Goal: Task Accomplishment & Management: Complete application form

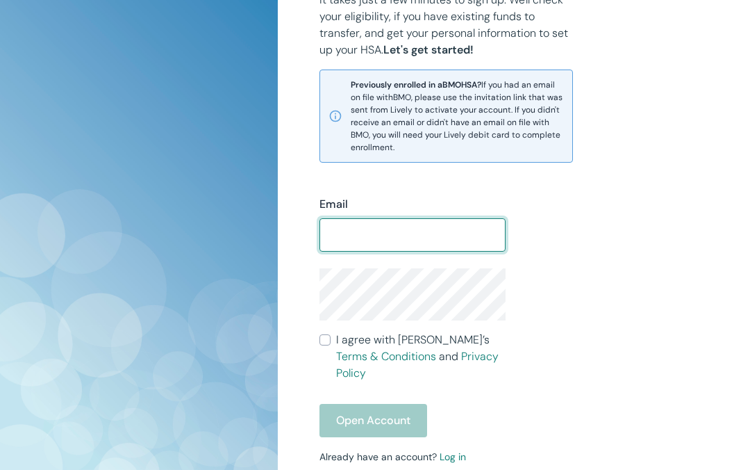
type input "[EMAIL_ADDRESS][DOMAIN_NAME]"
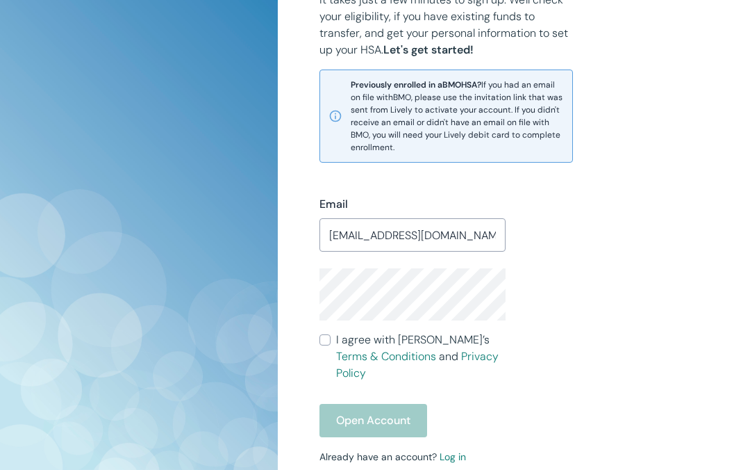
click at [327, 343] on input "I agree with Lively’s Terms & Conditions and Privacy Policy" at bounding box center [324, 339] width 11 height 11
checkbox input "true"
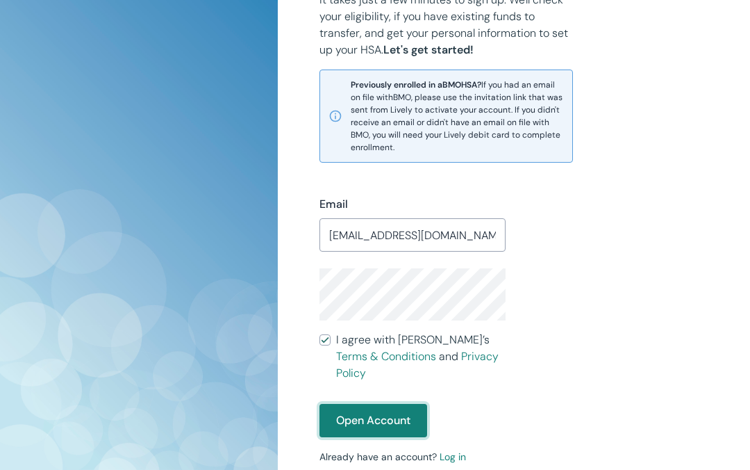
click at [361, 418] on button "Open Account" at bounding box center [373, 420] width 108 height 33
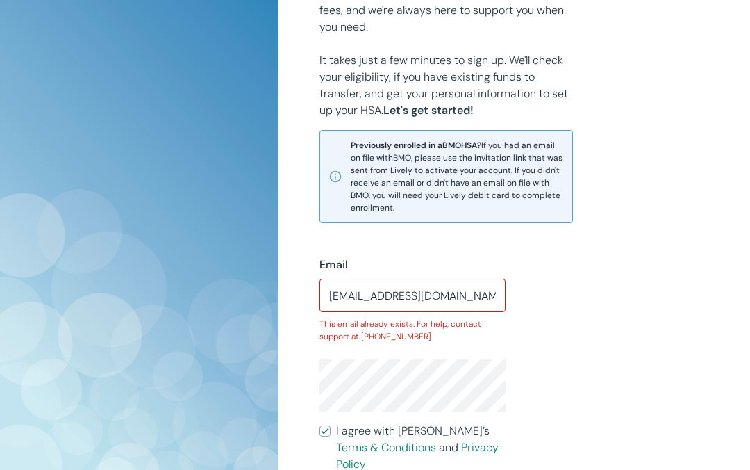
scroll to position [566, 0]
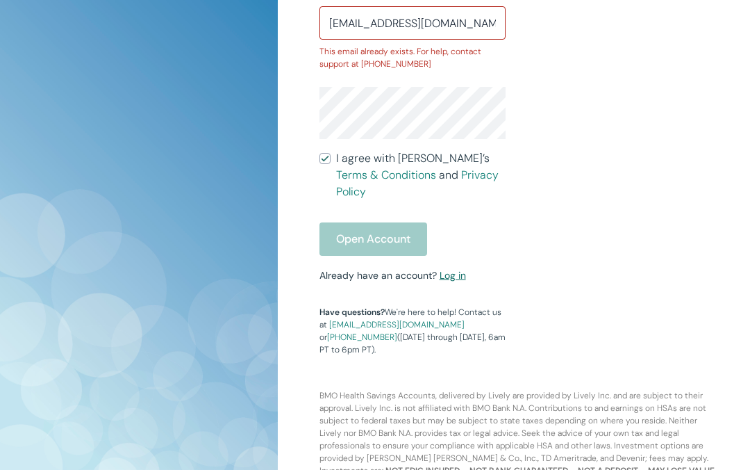
click at [454, 269] on link "Log in" at bounding box center [453, 275] width 26 height 13
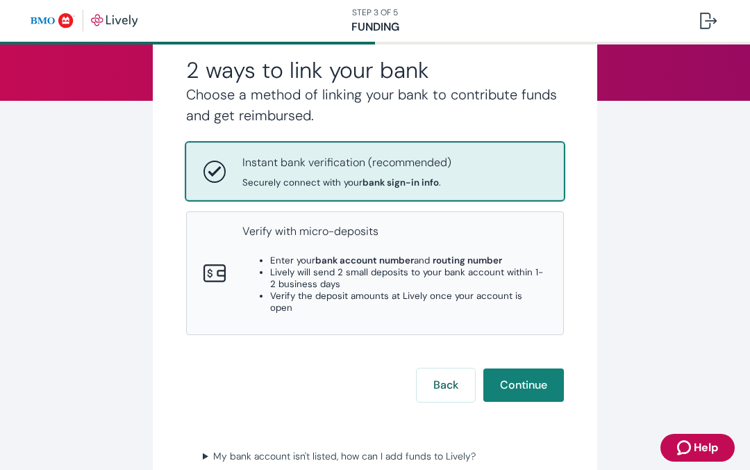
scroll to position [150, 0]
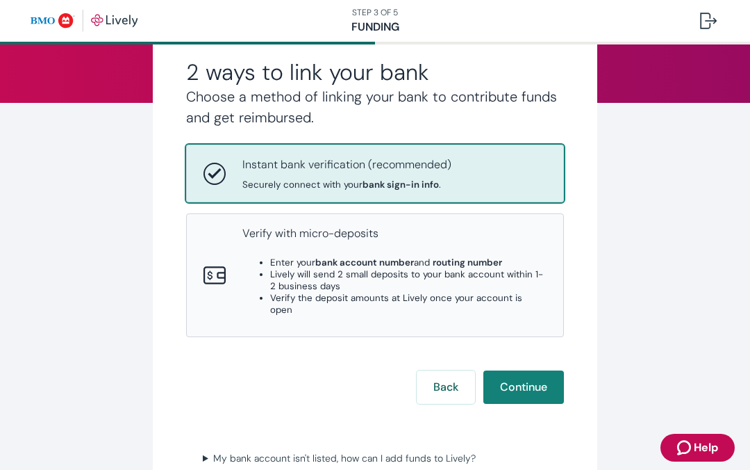
click at [552, 392] on div "2 ways to link your bank Choose a method of linking your bank to contribute fun…" at bounding box center [375, 219] width 445 height 588
click at [538, 372] on button "Continue" at bounding box center [523, 386] width 81 height 33
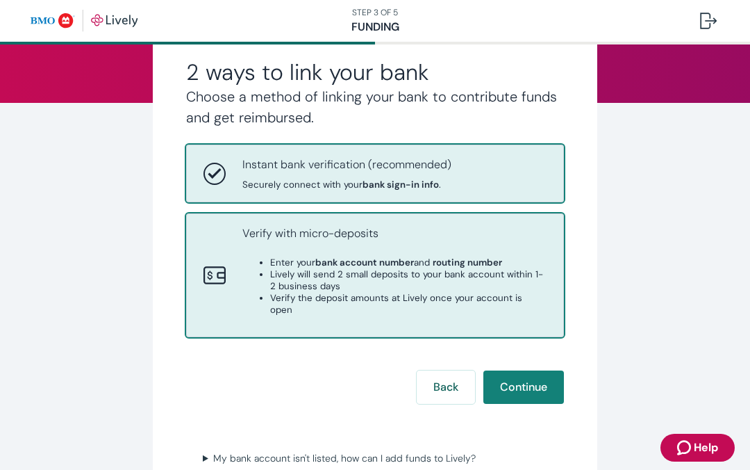
click at [387, 264] on strong "bank account number" at bounding box center [364, 262] width 99 height 12
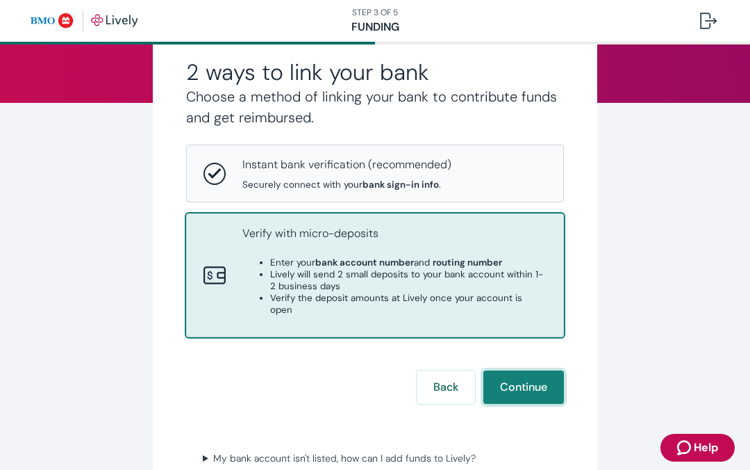
click at [528, 372] on button "Continue" at bounding box center [523, 386] width 81 height 33
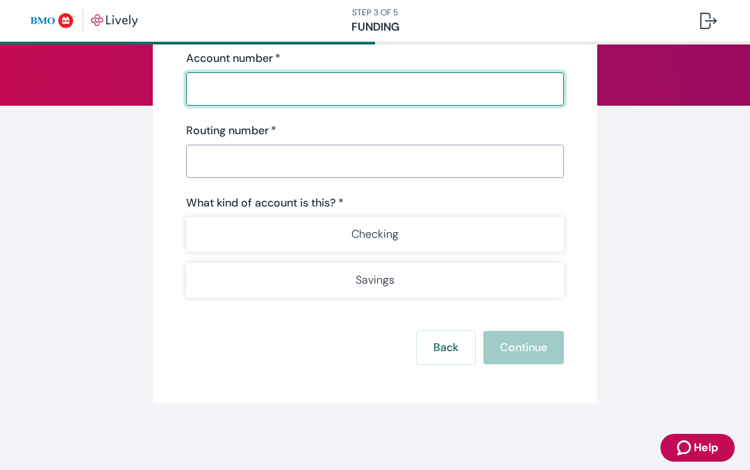
scroll to position [147, 0]
click at [326, 97] on input "Account number   *" at bounding box center [375, 89] width 378 height 28
click at [441, 353] on button "Back" at bounding box center [446, 347] width 58 height 33
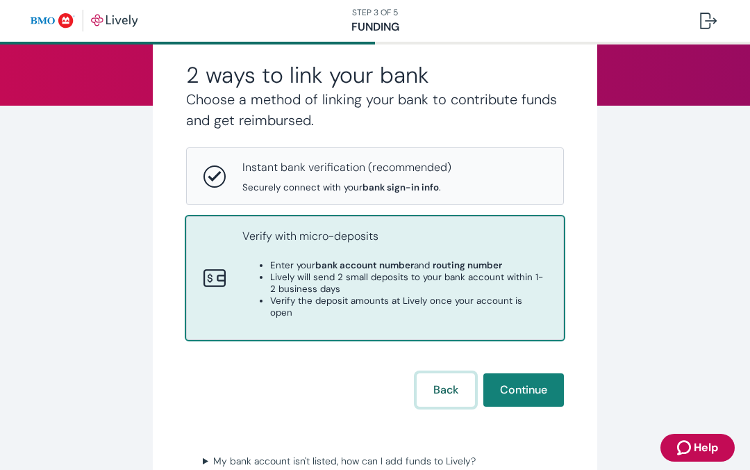
click at [443, 381] on button "Back" at bounding box center [446, 389] width 58 height 33
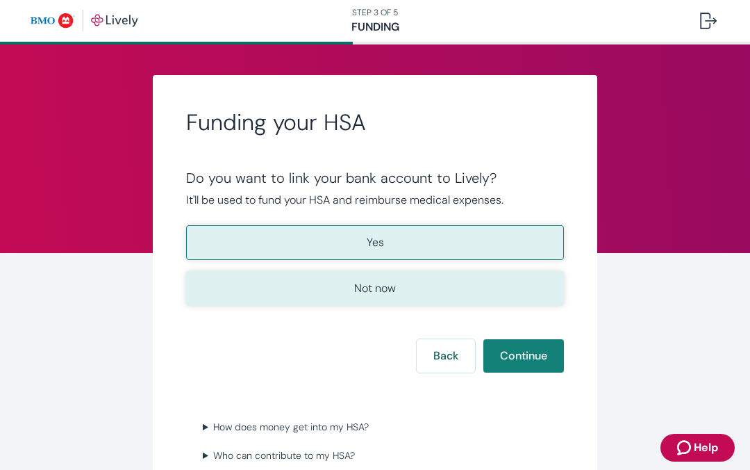
click at [426, 294] on button "Not now" at bounding box center [375, 288] width 378 height 35
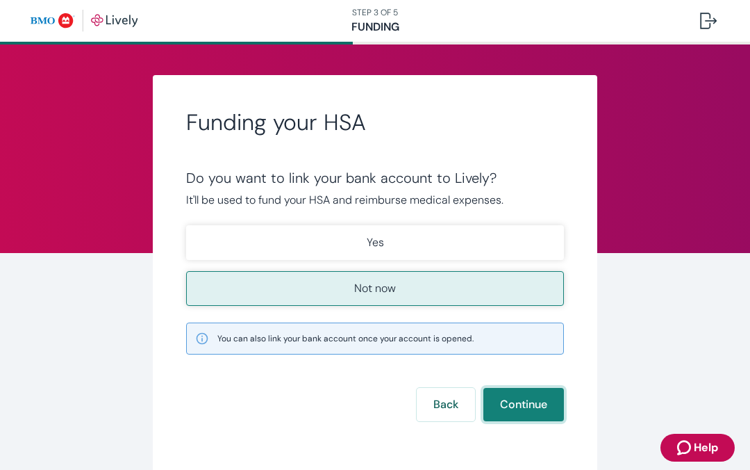
click at [527, 414] on button "Continue" at bounding box center [523, 404] width 81 height 33
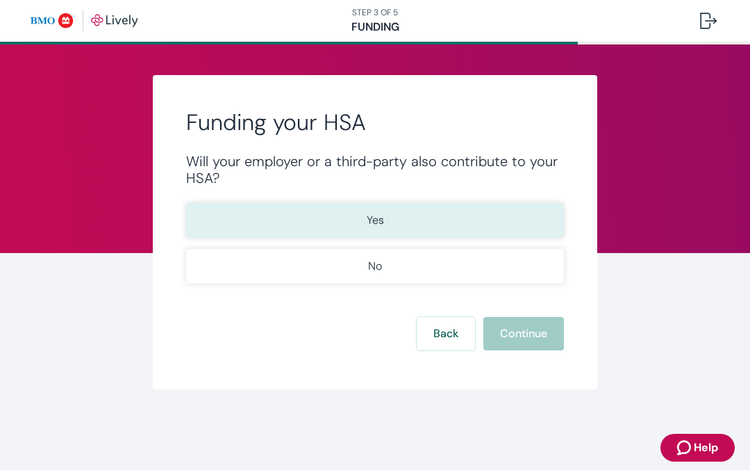
click at [484, 217] on button "Yes" at bounding box center [375, 220] width 378 height 35
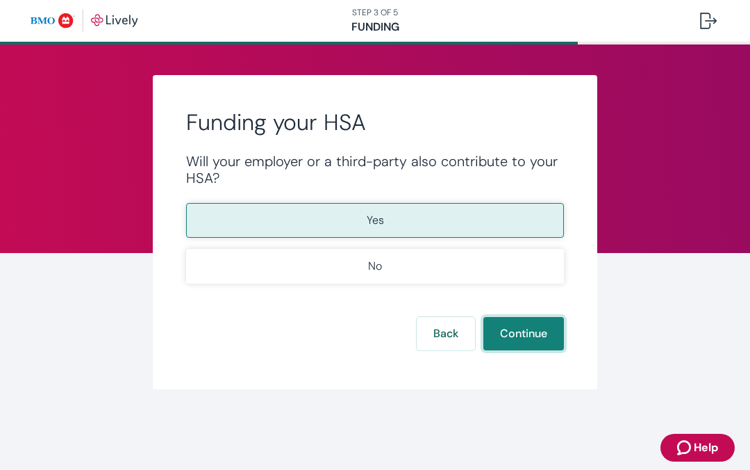
click at [546, 342] on button "Continue" at bounding box center [523, 333] width 81 height 33
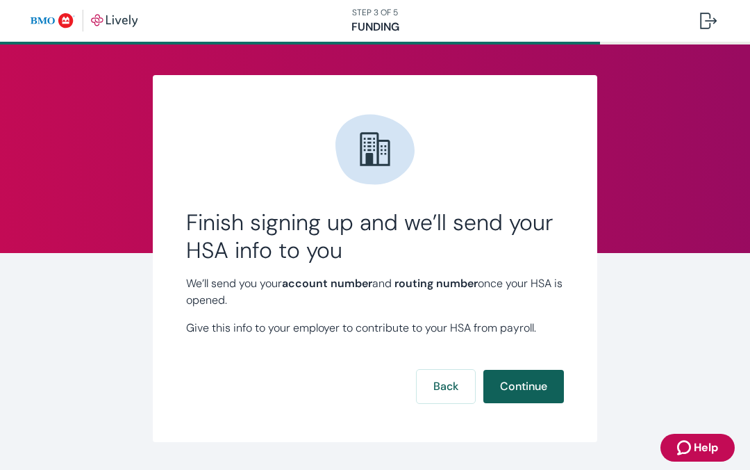
click at [538, 390] on button "Continue" at bounding box center [523, 385] width 81 height 33
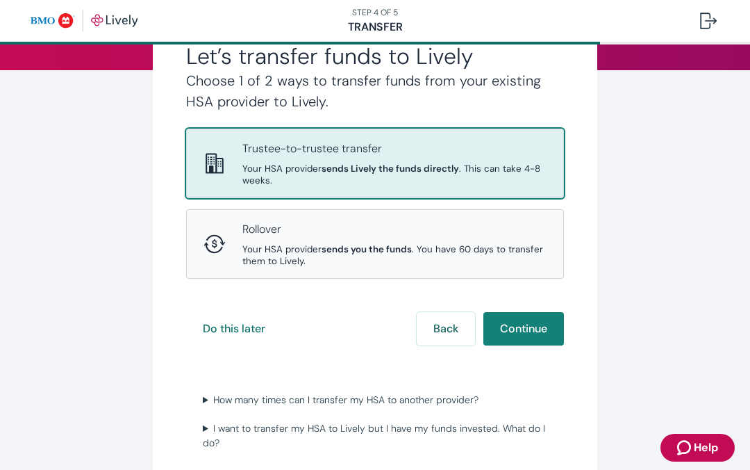
scroll to position [179, 0]
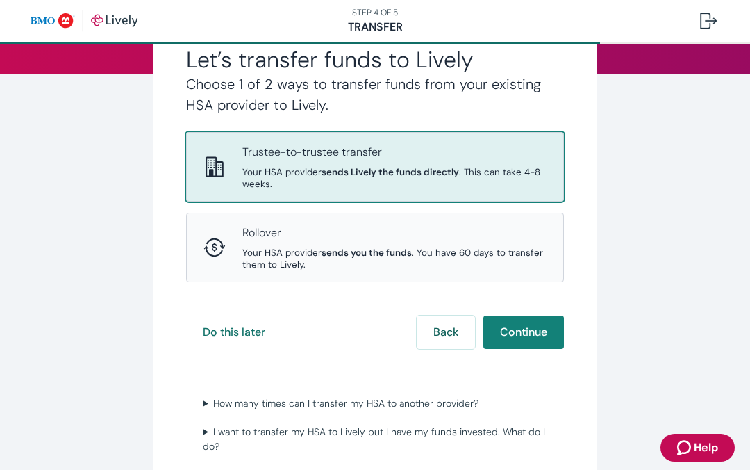
click at [546, 152] on p "Trustee-to-trustee transfer" at bounding box center [394, 152] width 304 height 17
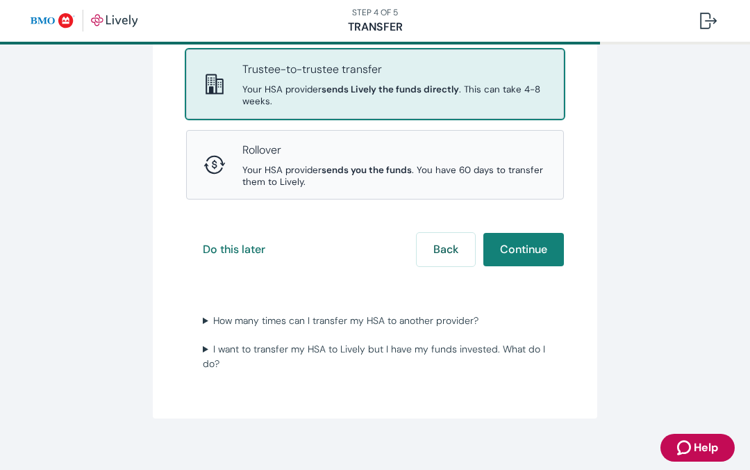
scroll to position [277, 0]
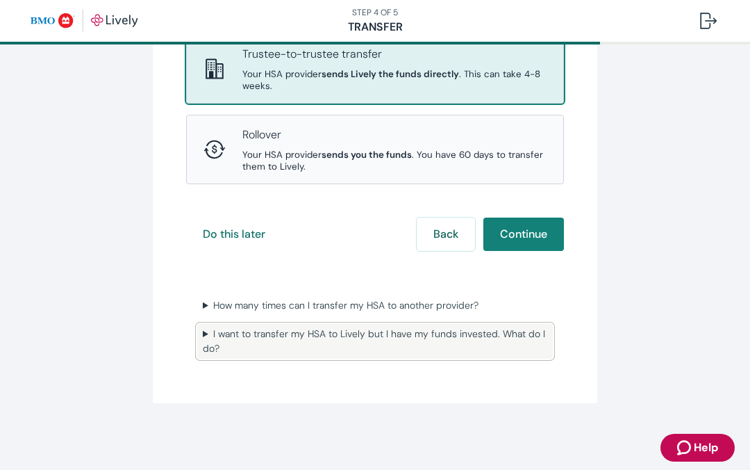
click at [350, 338] on summary "I want to transfer my HSA to Lively but I have my funds invested. What do I do?" at bounding box center [375, 341] width 356 height 35
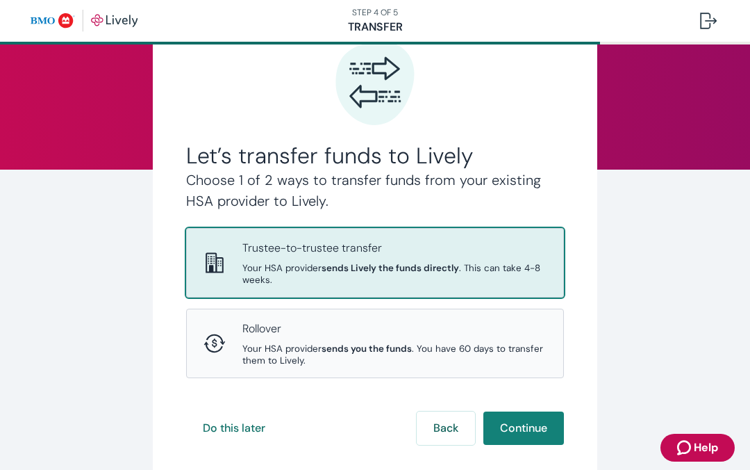
scroll to position [79, 0]
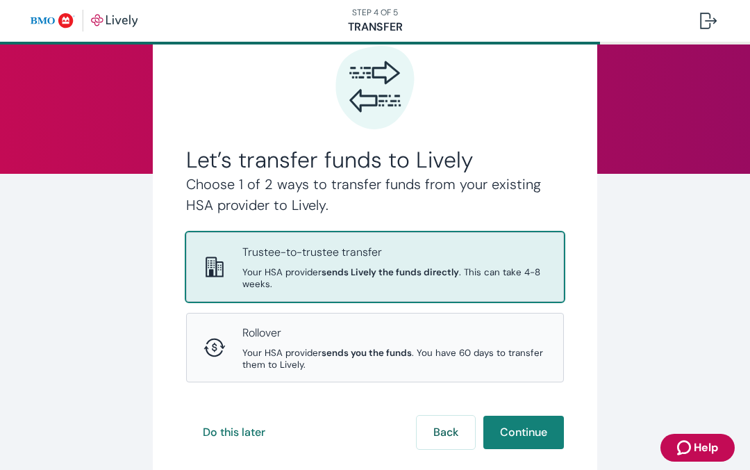
click at [373, 295] on div "Trustee-to-trustee transfer Your HSA provider sends Lively the funds directly .…" at bounding box center [375, 267] width 376 height 68
click at [546, 440] on button "Continue" at bounding box center [523, 431] width 81 height 33
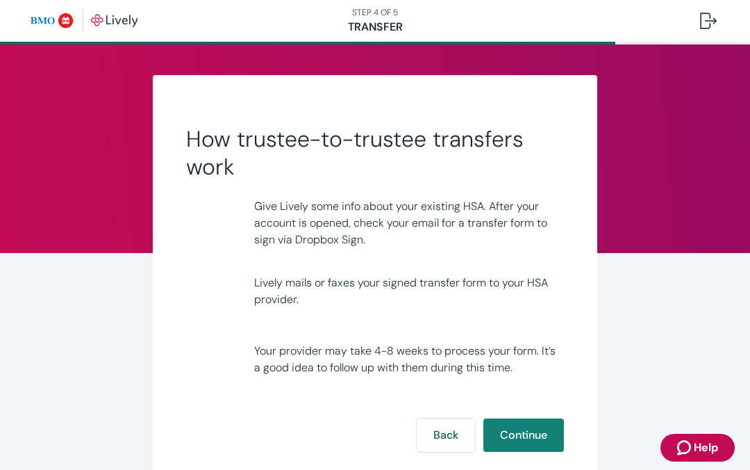
scroll to position [88, 0]
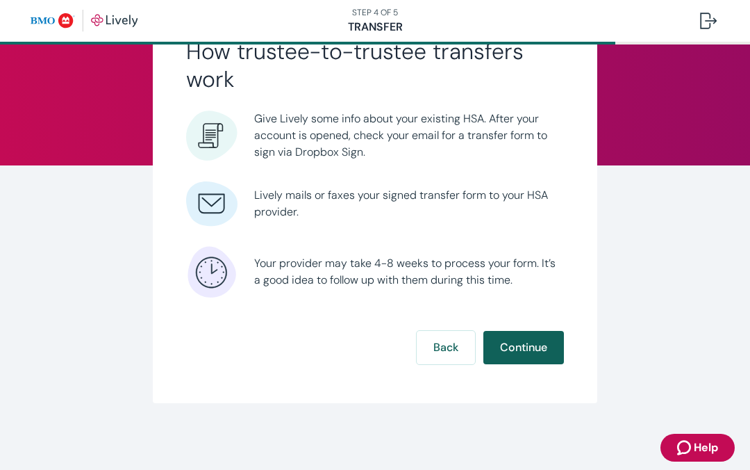
click at [524, 345] on button "Continue" at bounding box center [523, 347] width 81 height 33
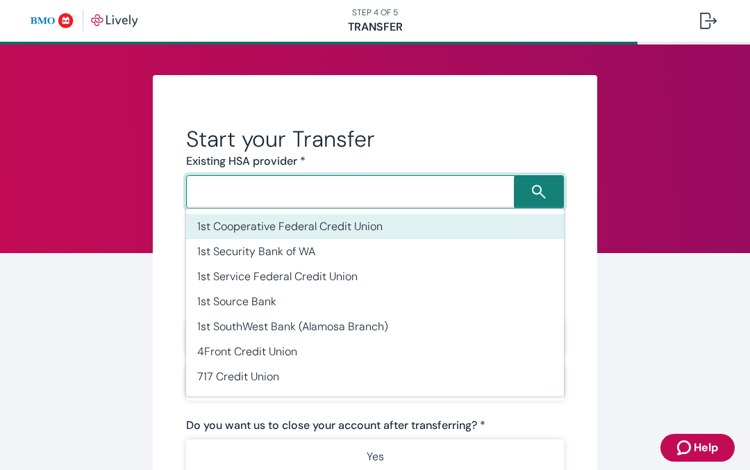
click at [367, 186] on input "Search input" at bounding box center [352, 191] width 324 height 19
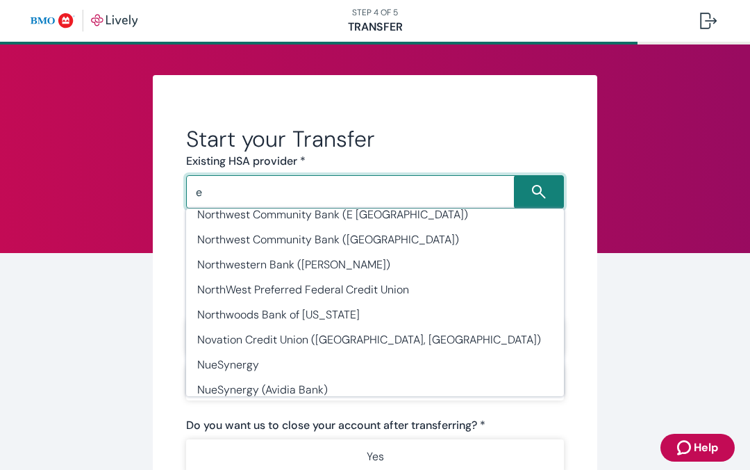
scroll to position [6, 0]
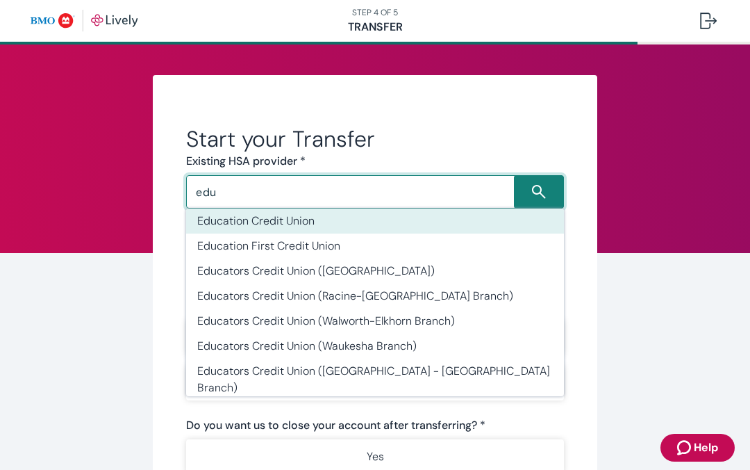
click at [275, 219] on li "Education Credit Union" at bounding box center [375, 220] width 378 height 25
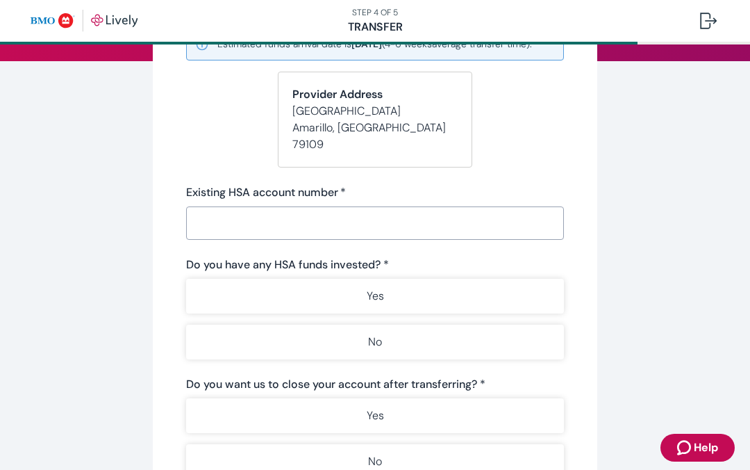
scroll to position [192, 0]
type input "Education Credit Union"
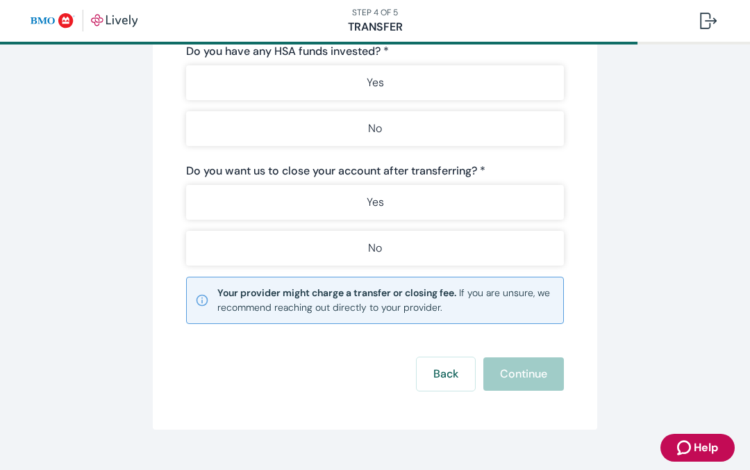
scroll to position [254, 0]
click at [432, 379] on button "Back" at bounding box center [446, 374] width 58 height 33
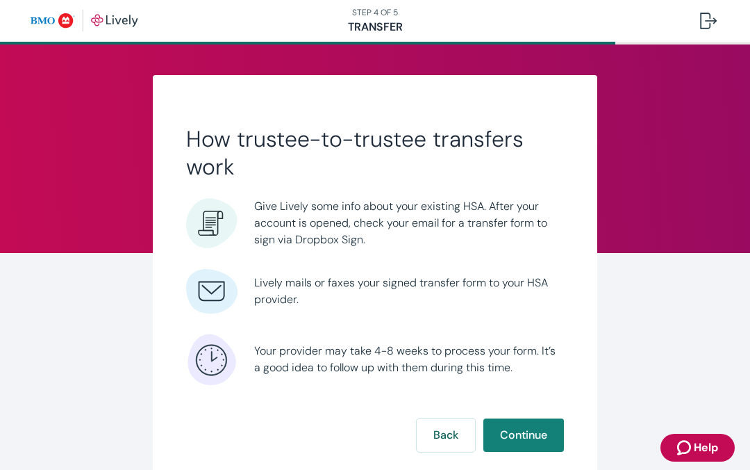
scroll to position [88, 0]
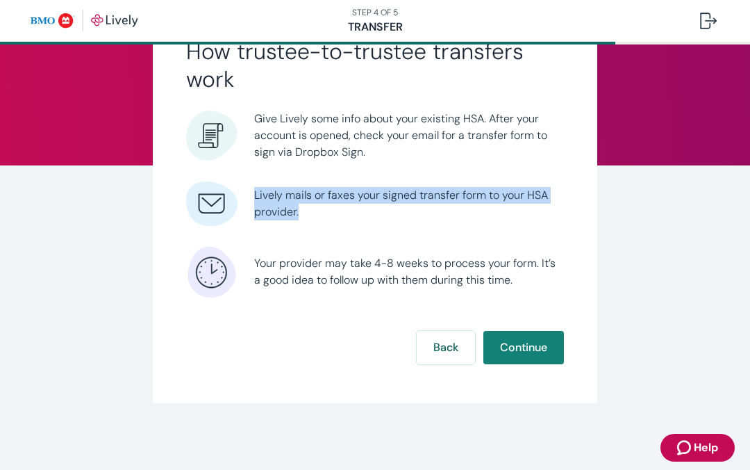
drag, startPoint x: 367, startPoint y: 158, endPoint x: 422, endPoint y: 206, distance: 73.3
click at [422, 206] on ul "Give Lively some info about your existing HSA. After your account is opened, ch…" at bounding box center [375, 204] width 378 height 188
click at [422, 207] on span "Lively mails or faxes your signed transfer form to your HSA provider." at bounding box center [409, 203] width 310 height 33
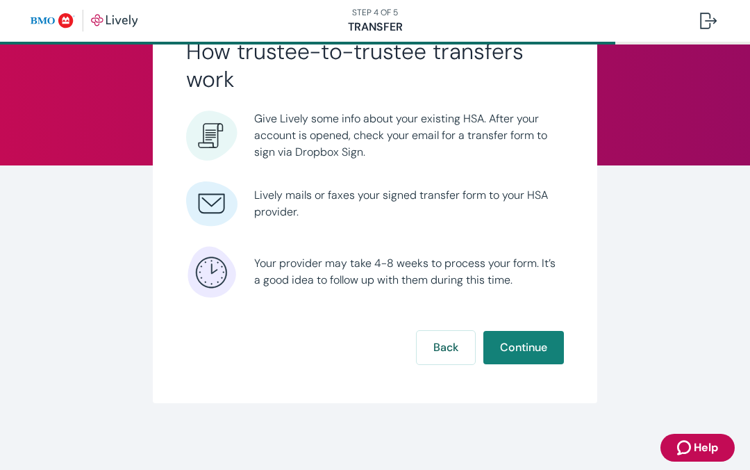
scroll to position [0, 0]
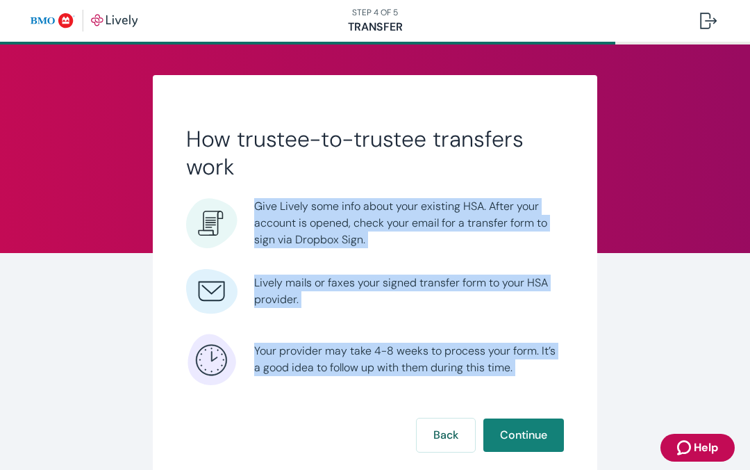
drag, startPoint x: 421, startPoint y: 159, endPoint x: 401, endPoint y: 385, distance: 227.3
click at [401, 385] on form "How trustee-to-trustee transfers work Give Lively some info about your existing…" at bounding box center [375, 288] width 378 height 326
click at [439, 251] on ul "Give Lively some info about your existing HSA. After your account is opened, ch…" at bounding box center [375, 291] width 378 height 188
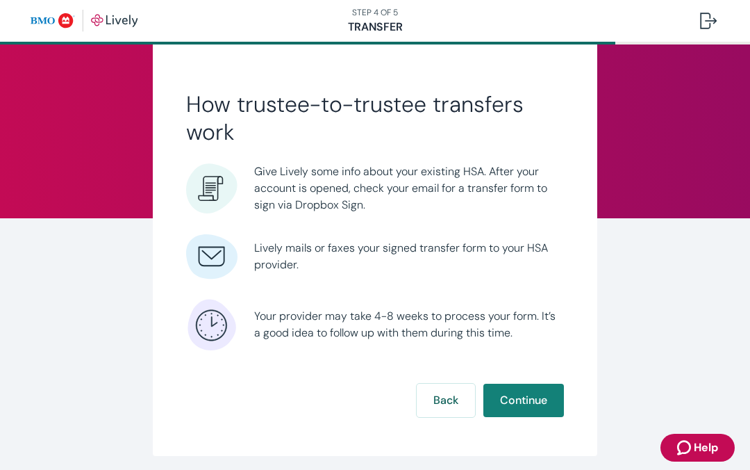
scroll to position [38, 0]
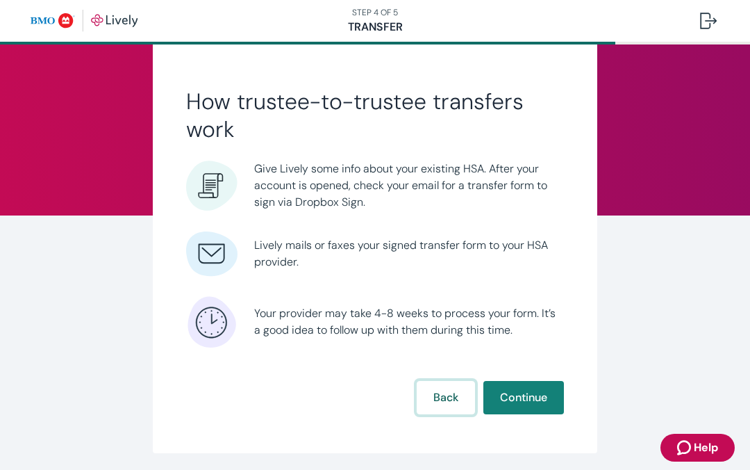
click at [429, 401] on button "Back" at bounding box center [446, 397] width 58 height 33
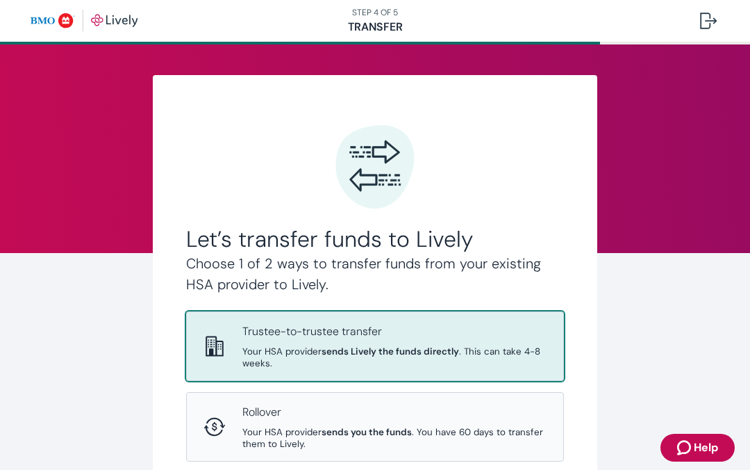
click at [430, 323] on p "Trustee-to-trustee transfer" at bounding box center [394, 331] width 304 height 17
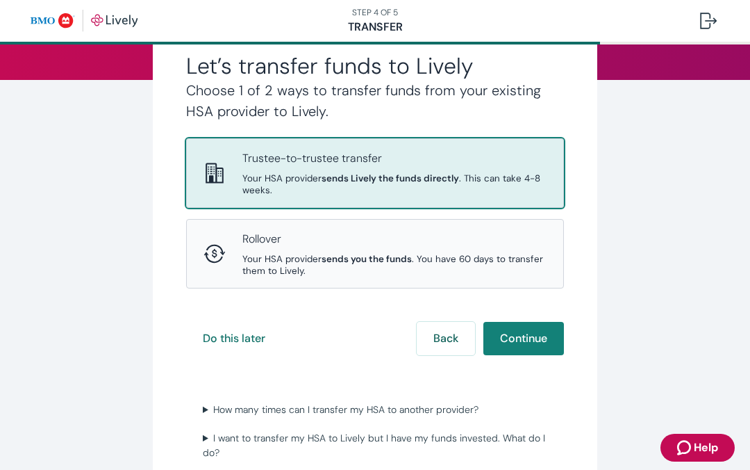
scroll to position [176, 0]
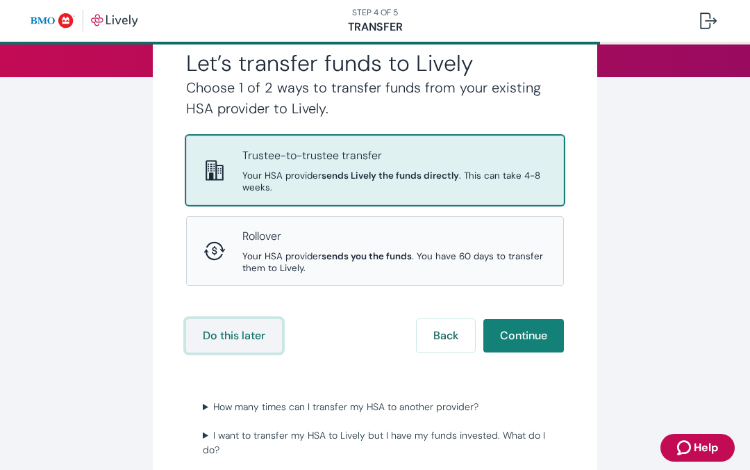
click at [228, 335] on button "Do this later" at bounding box center [234, 335] width 96 height 33
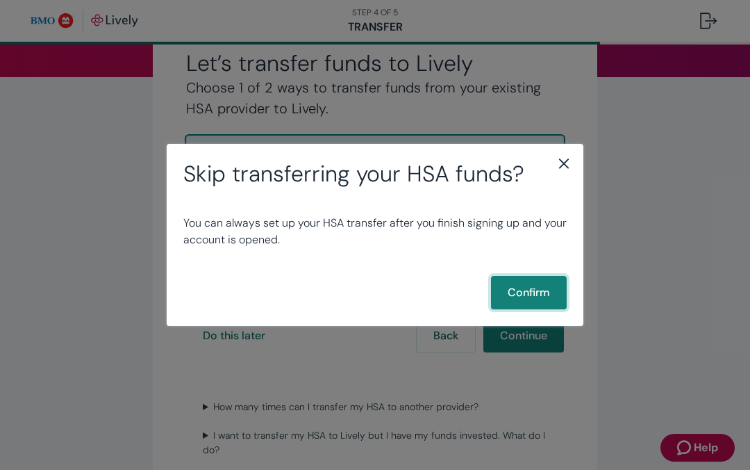
click at [533, 294] on button "Confirm" at bounding box center [529, 292] width 76 height 33
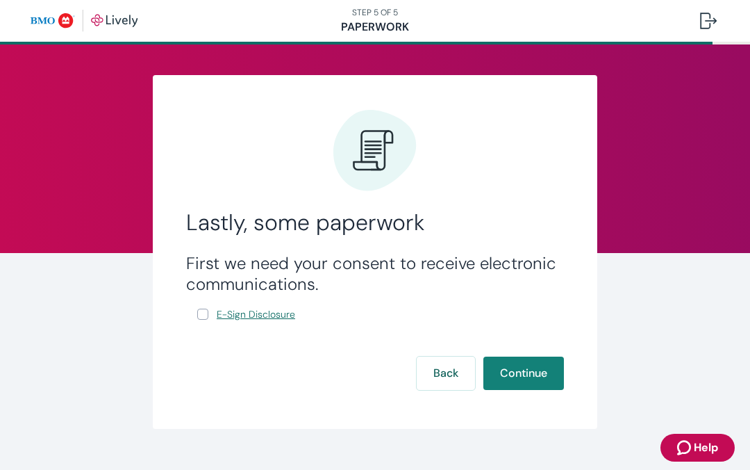
click at [223, 315] on span "E-Sign Disclosure" at bounding box center [256, 314] width 78 height 15
click at [204, 314] on input "E-Sign Disclosure" at bounding box center [202, 313] width 11 height 11
checkbox input "true"
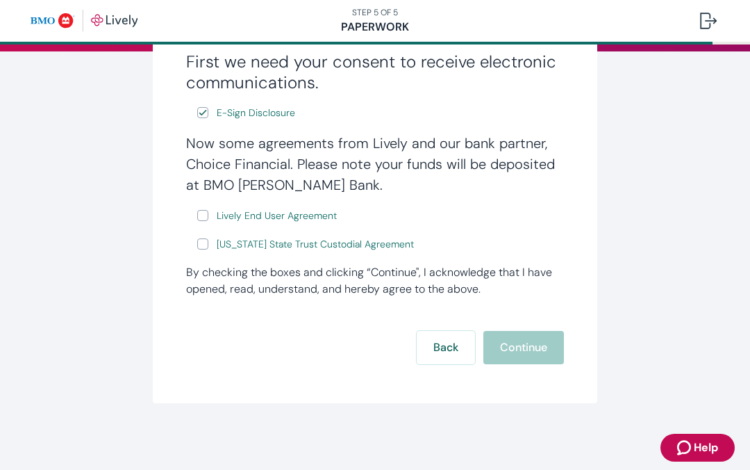
scroll to position [202, 0]
click at [249, 219] on span "Lively End User Agreement" at bounding box center [277, 215] width 120 height 15
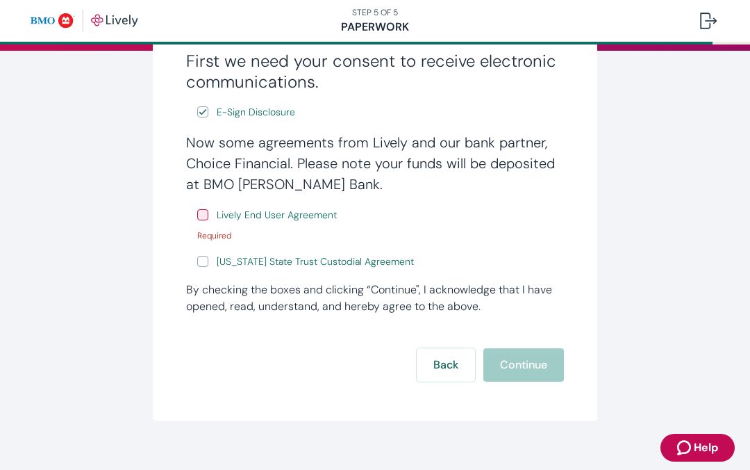
click at [204, 217] on input "Lively End User Agreement" at bounding box center [202, 214] width 11 height 11
checkbox input "true"
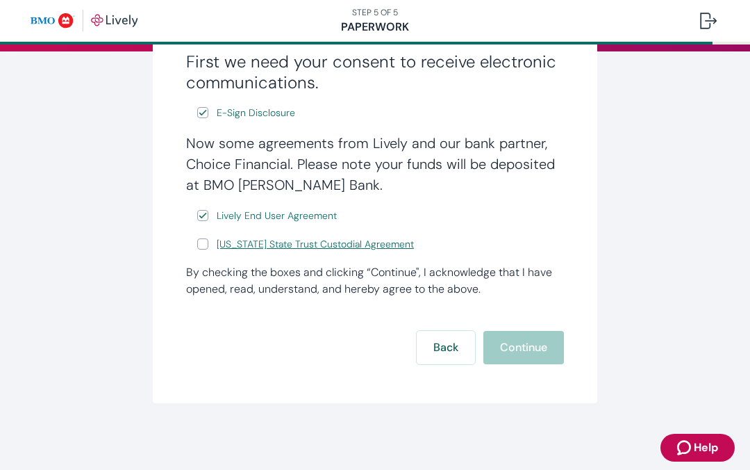
click at [274, 251] on span "Wyoming State Trust Custodial Agreement" at bounding box center [315, 244] width 197 height 15
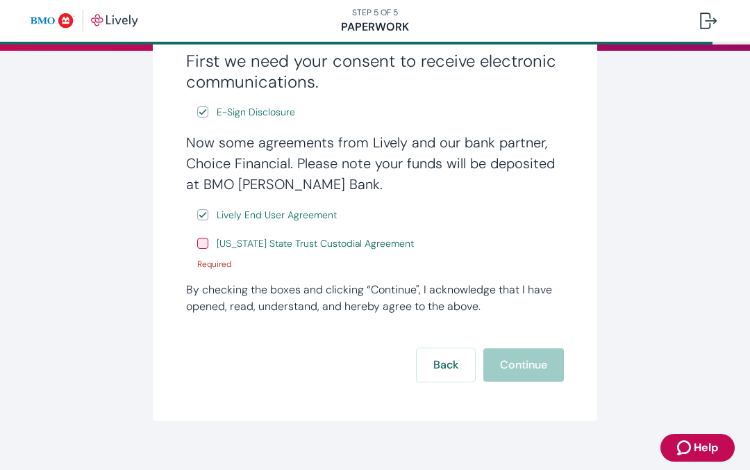
click at [199, 246] on input "Wyoming State Trust Custodial Agreement" at bounding box center [202, 243] width 11 height 11
checkbox input "true"
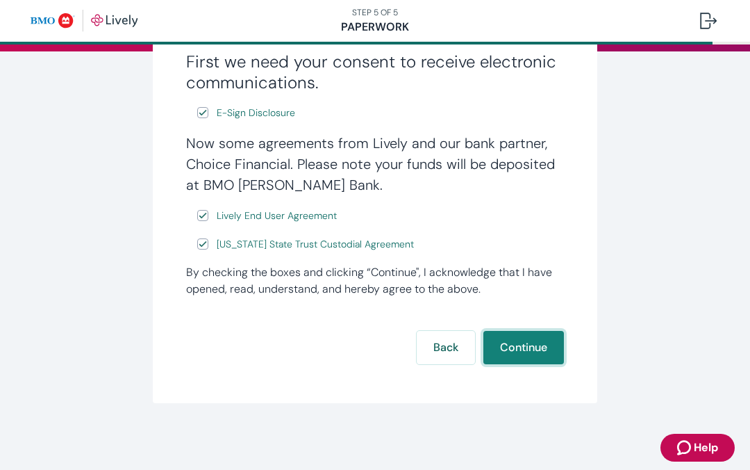
click at [533, 348] on button "Continue" at bounding box center [523, 347] width 81 height 33
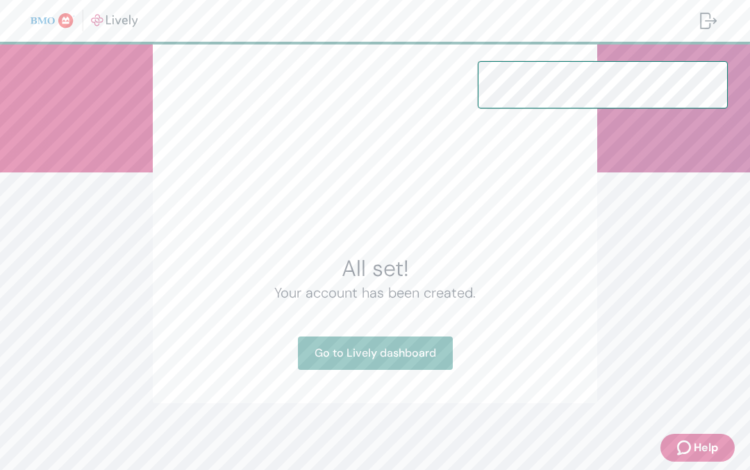
scroll to position [81, 0]
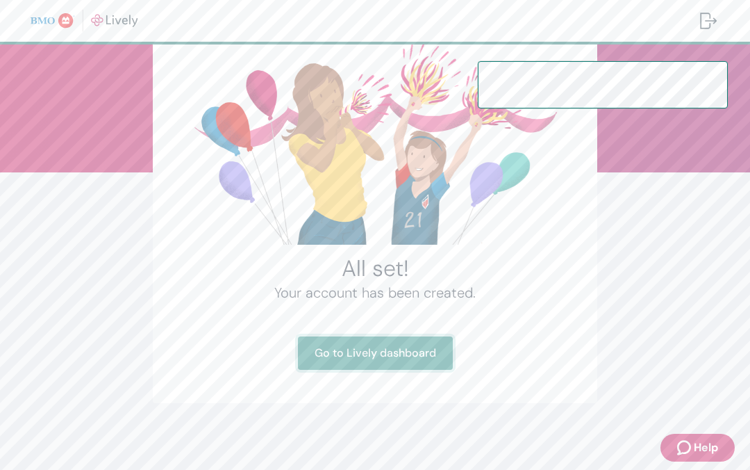
click at [390, 352] on link "Go to Lively dashboard" at bounding box center [375, 352] width 155 height 33
